Goal: Transaction & Acquisition: Purchase product/service

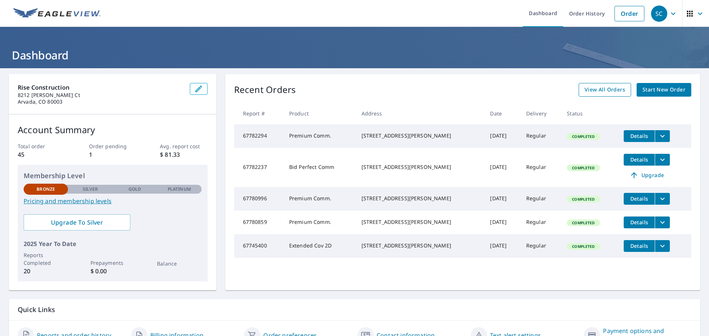
click at [594, 93] on span "View All Orders" at bounding box center [605, 89] width 41 height 9
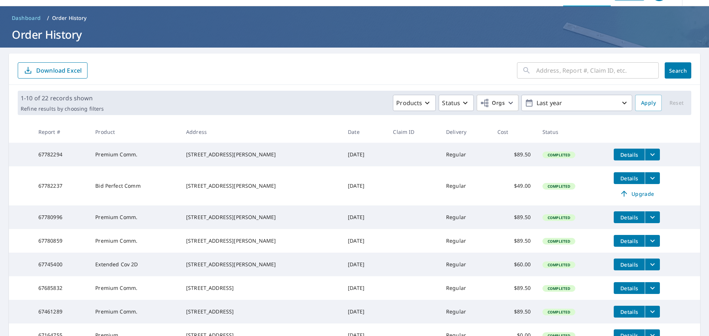
scroll to position [12, 0]
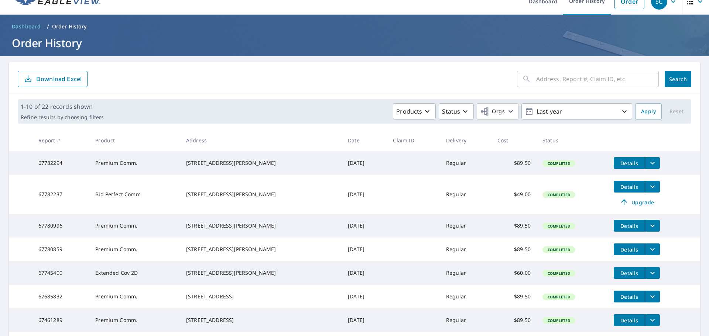
click at [622, 226] on span "Details" at bounding box center [629, 226] width 22 height 7
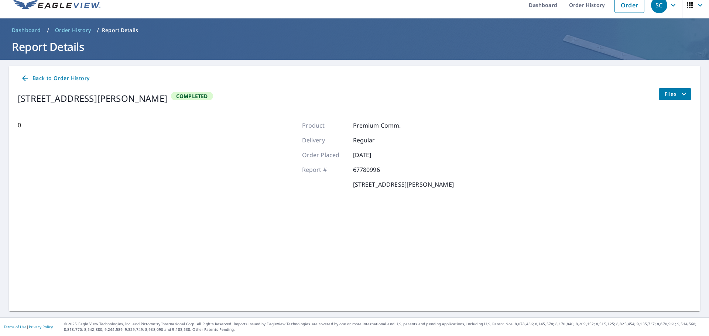
scroll to position [8, 0]
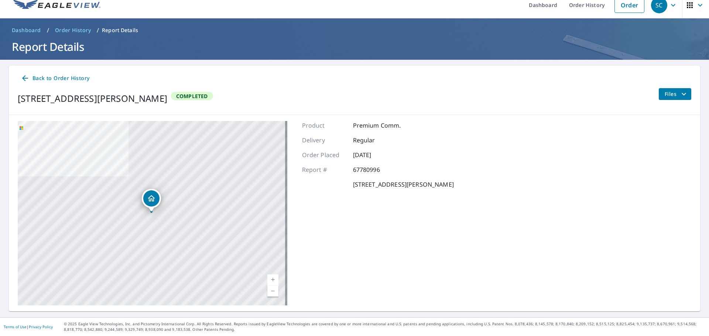
click at [33, 76] on span "Back to Order History" at bounding box center [55, 78] width 69 height 9
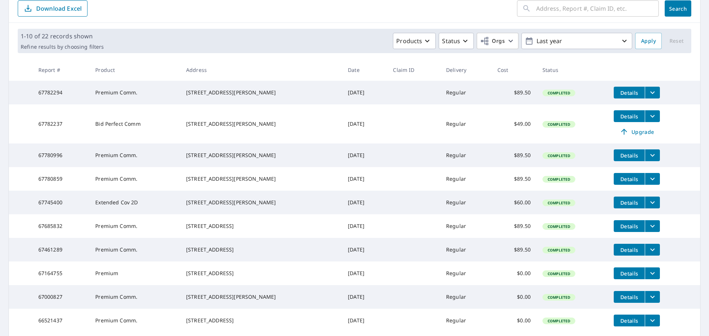
scroll to position [82, 0]
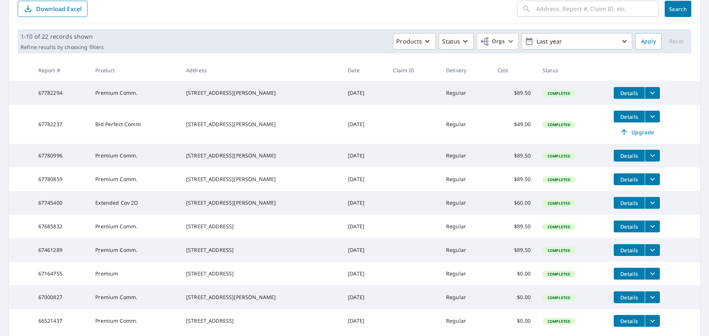
click at [56, 7] on p "Download Excel" at bounding box center [58, 9] width 45 height 8
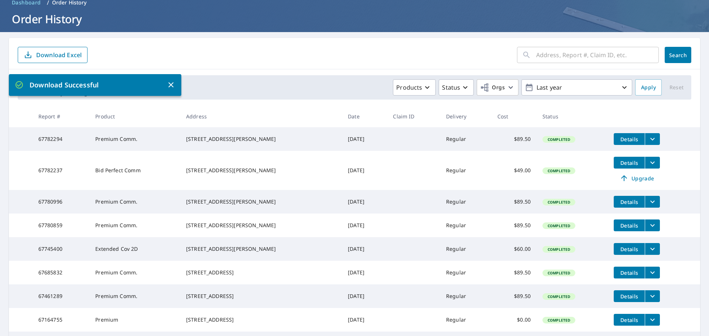
scroll to position [0, 0]
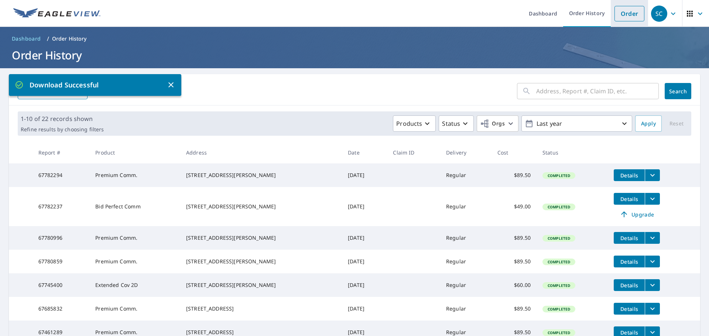
click at [624, 15] on link "Order" at bounding box center [629, 14] width 30 height 16
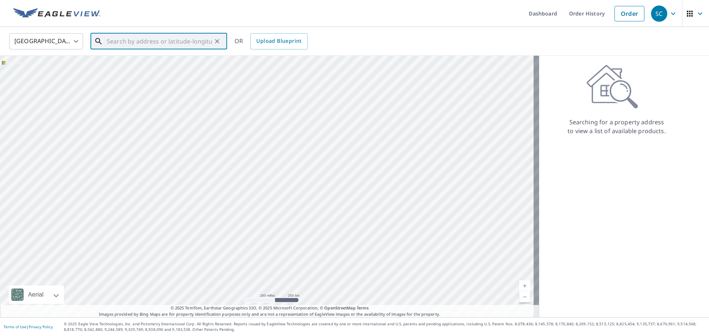
click at [149, 42] on input "text" at bounding box center [159, 41] width 105 height 21
click at [158, 69] on p "Longmont, CO 80503" at bounding box center [163, 70] width 116 height 7
type input "[STREET_ADDRESS]"
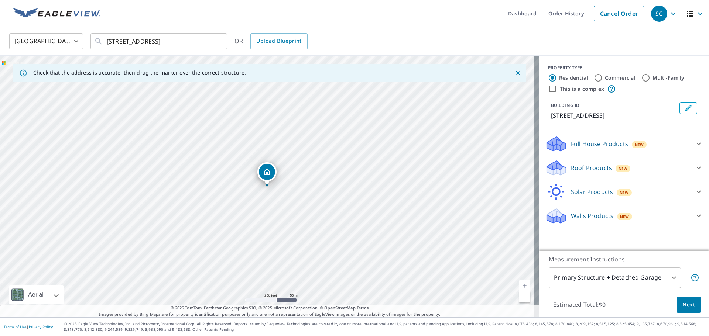
click at [595, 79] on input "Commercial" at bounding box center [598, 77] width 9 height 9
radio input "true"
type input "4"
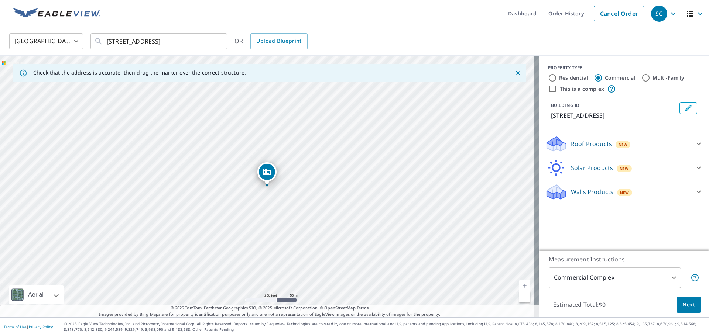
click at [592, 144] on p "Roof Products" at bounding box center [591, 144] width 41 height 9
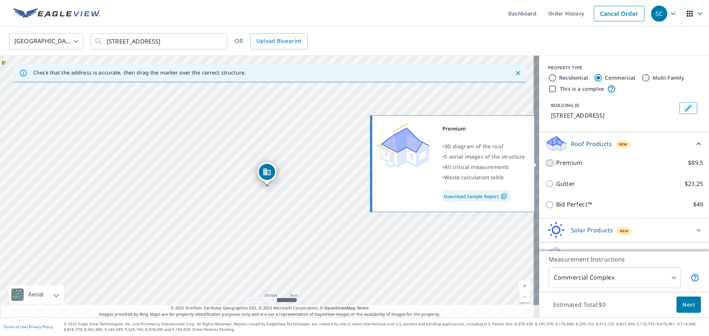
click at [545, 163] on input "Premium $89.5" at bounding box center [550, 163] width 11 height 9
checkbox input "true"
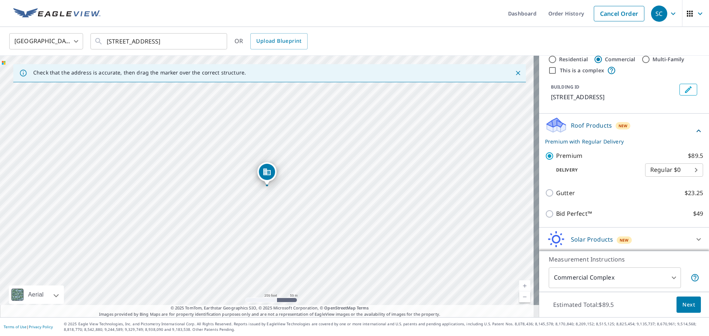
scroll to position [37, 0]
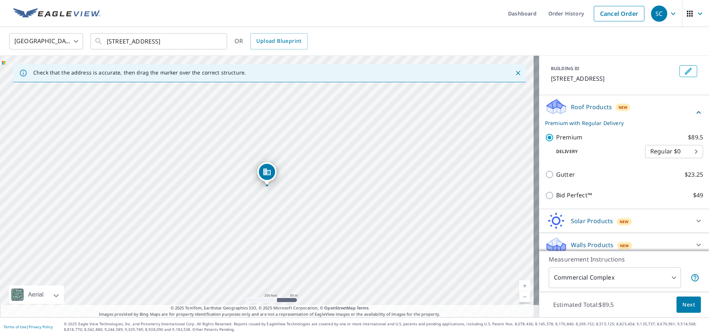
click at [685, 309] on span "Next" at bounding box center [688, 305] width 13 height 9
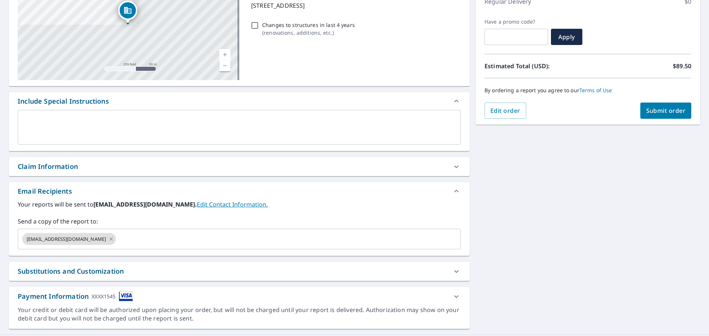
scroll to position [129, 0]
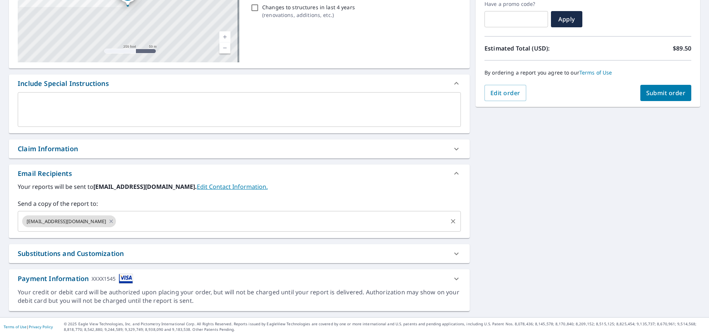
click at [108, 223] on icon at bounding box center [111, 222] width 6 height 8
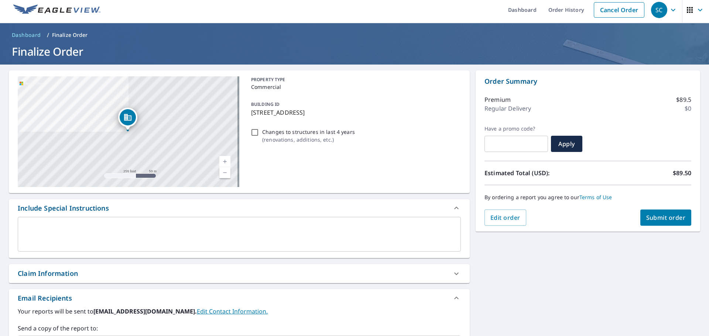
scroll to position [0, 0]
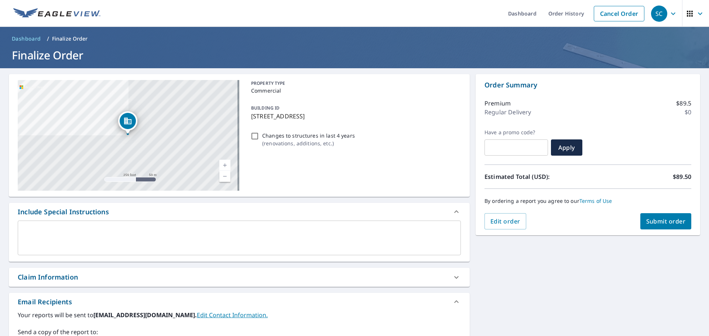
click at [658, 222] on span "Submit order" at bounding box center [666, 222] width 40 height 8
